Goal: Book appointment/travel/reservation

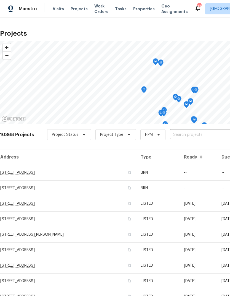
click at [55, 9] on span "Visits" at bounding box center [58, 9] width 11 height 6
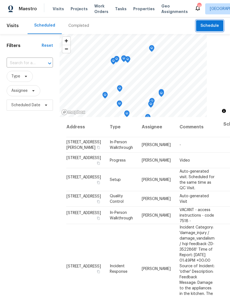
click at [217, 25] on span "Schedule" at bounding box center [210, 25] width 19 height 7
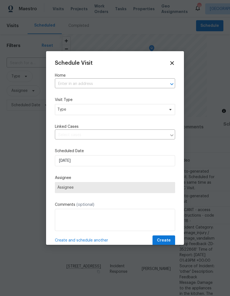
click at [150, 85] on input "text" at bounding box center [107, 84] width 105 height 9
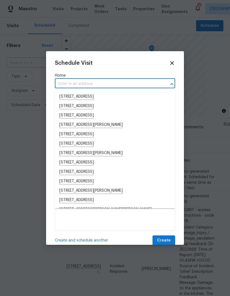
click at [92, 86] on input "text" at bounding box center [107, 84] width 105 height 9
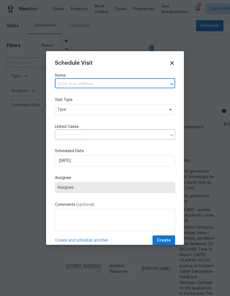
paste input "[STREET_ADDRESS][PERSON_NAME]"
type input "[STREET_ADDRESS][PERSON_NAME]"
click at [91, 97] on li "[STREET_ADDRESS][PERSON_NAME]" at bounding box center [115, 96] width 120 height 9
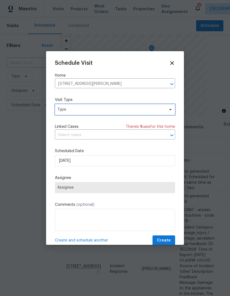
click at [101, 112] on span "Type" at bounding box center [111, 110] width 108 height 6
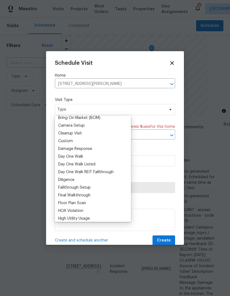
scroll to position [62, 0]
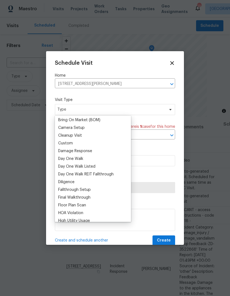
click at [73, 141] on div "Custom" at bounding box center [93, 143] width 73 height 8
click at [70, 143] on div "Custom" at bounding box center [65, 143] width 15 height 6
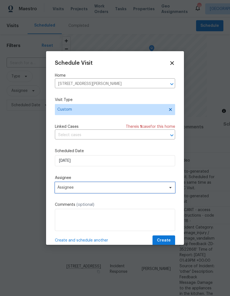
click at [116, 190] on span "Assignee" at bounding box center [111, 187] width 108 height 4
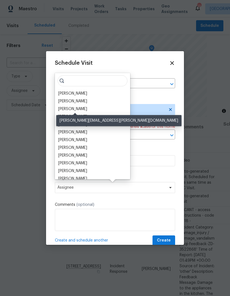
click at [82, 110] on div "[PERSON_NAME]" at bounding box center [72, 109] width 29 height 6
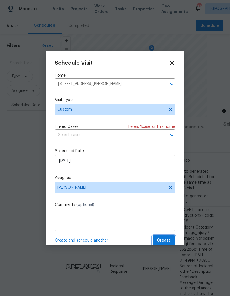
click at [168, 240] on span "Create" at bounding box center [164, 240] width 14 height 7
